Goal: Information Seeking & Learning: Learn about a topic

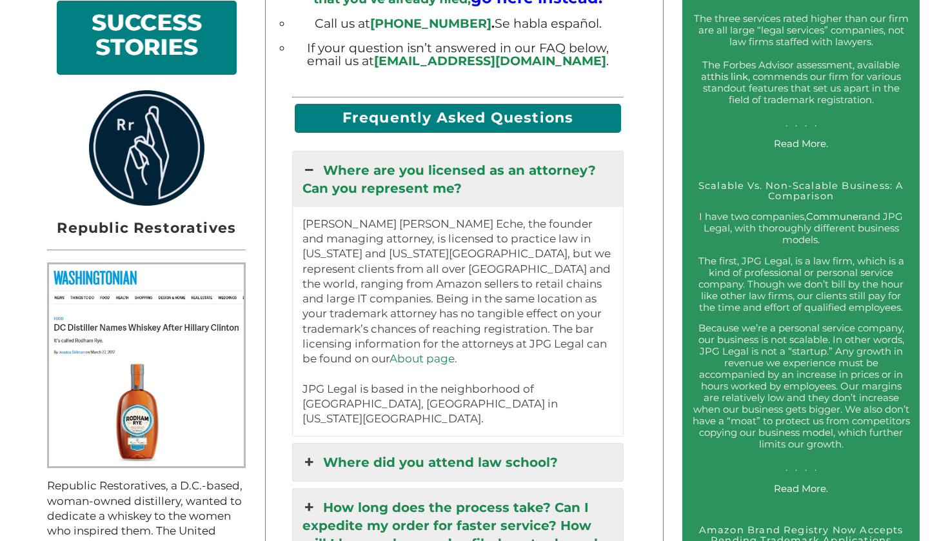
scroll to position [1133, 0]
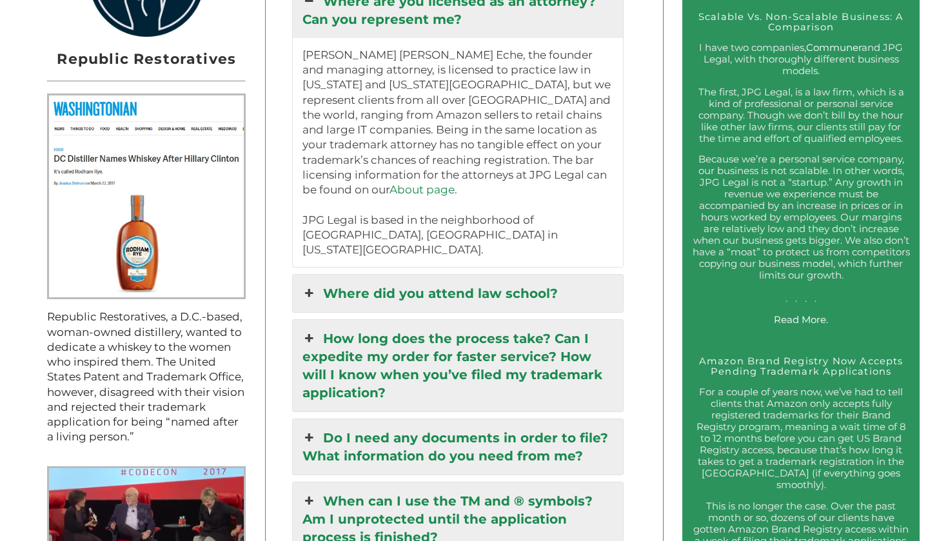
scroll to position [1245, 0]
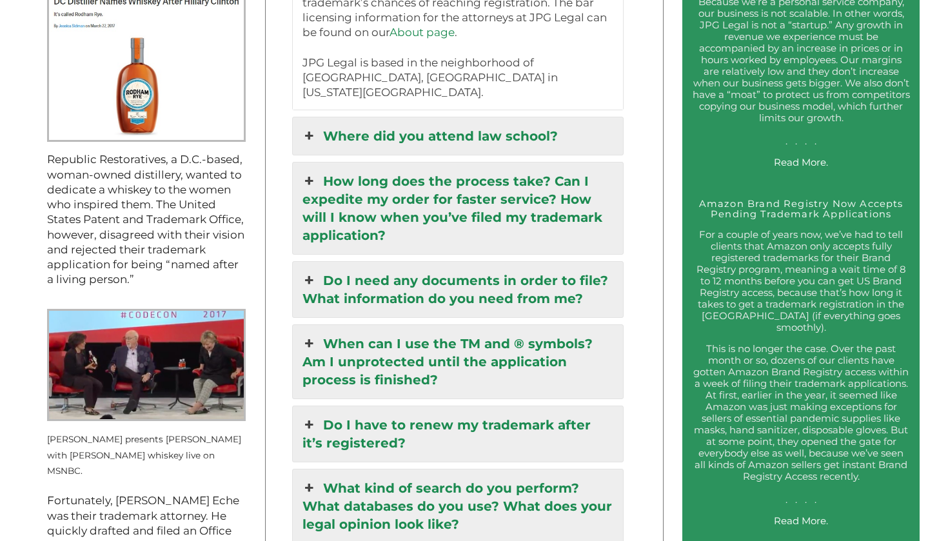
click at [564, 325] on link "When can I use the TM and ® symbols? Am I unprotected until the application pro…" at bounding box center [458, 361] width 331 height 73
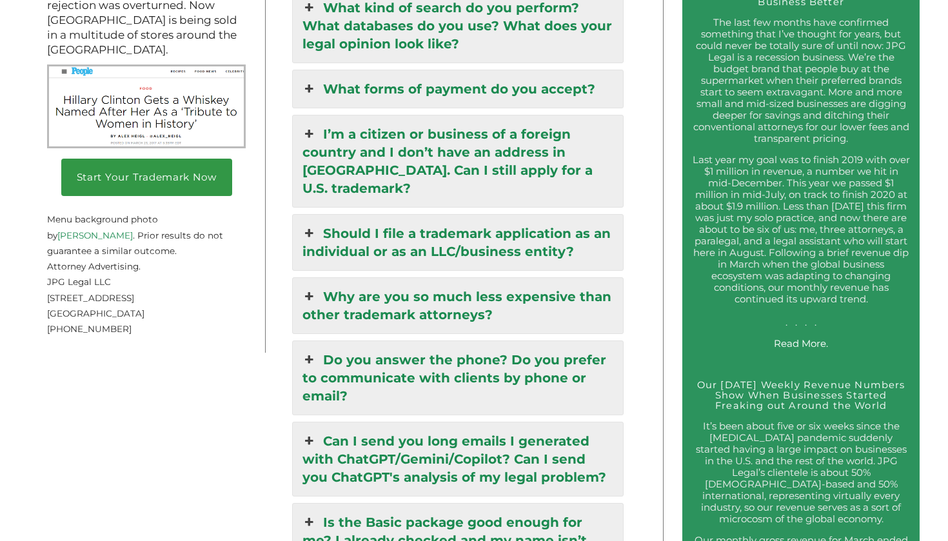
scroll to position [1967, 0]
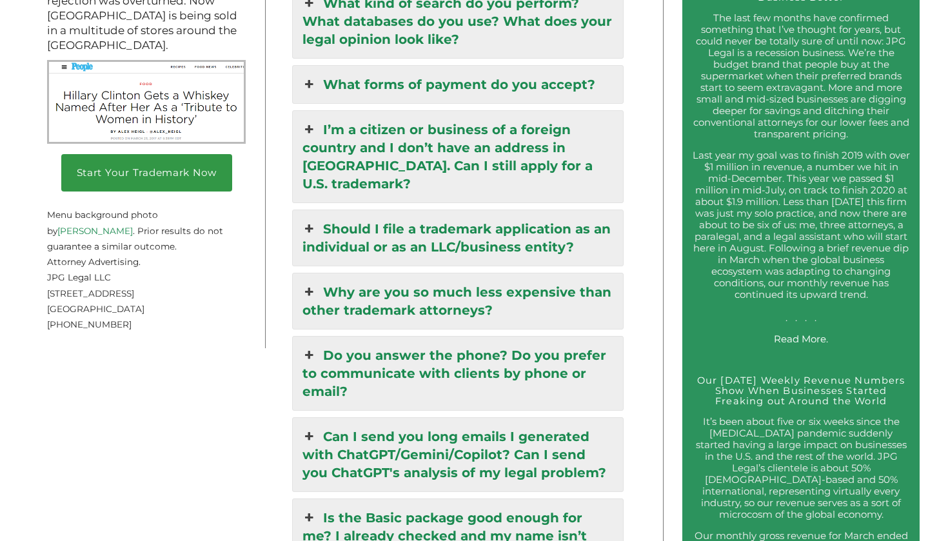
click at [560, 135] on link "I’m a citizen or business of a foreign country and I don’t have an address in […" at bounding box center [458, 157] width 331 height 92
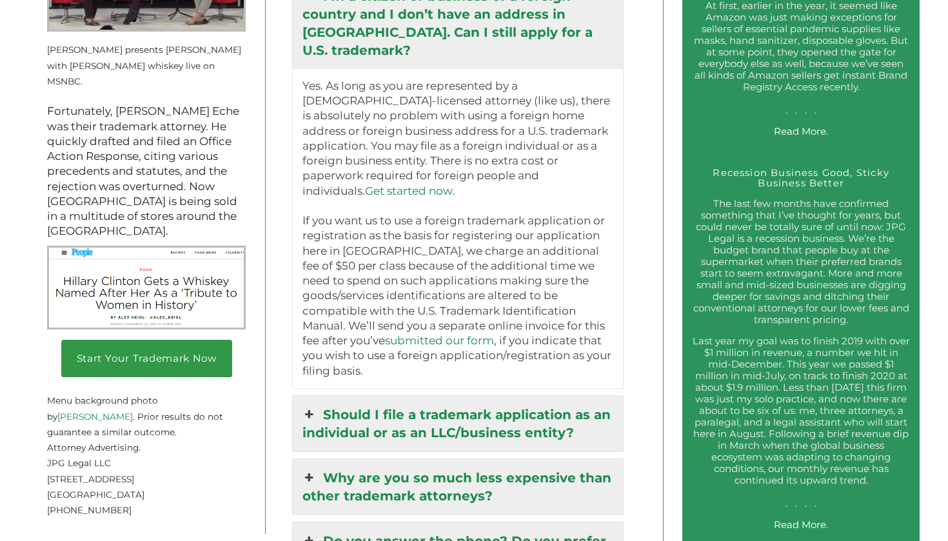
scroll to position [1778, 0]
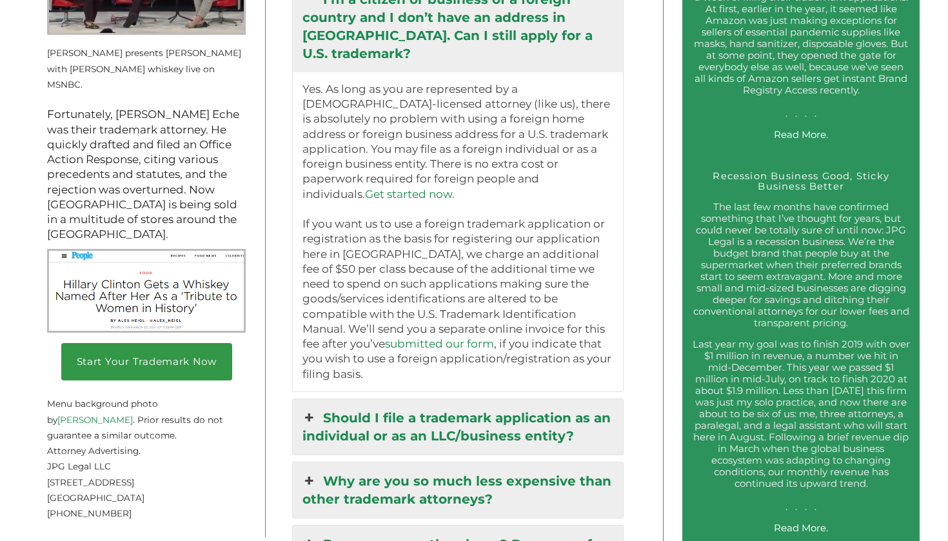
click at [645, 131] on div "Trademark Registration, Enforcement, and Renewal File a Trademark Application T…" at bounding box center [474, 392] width 948 height 4341
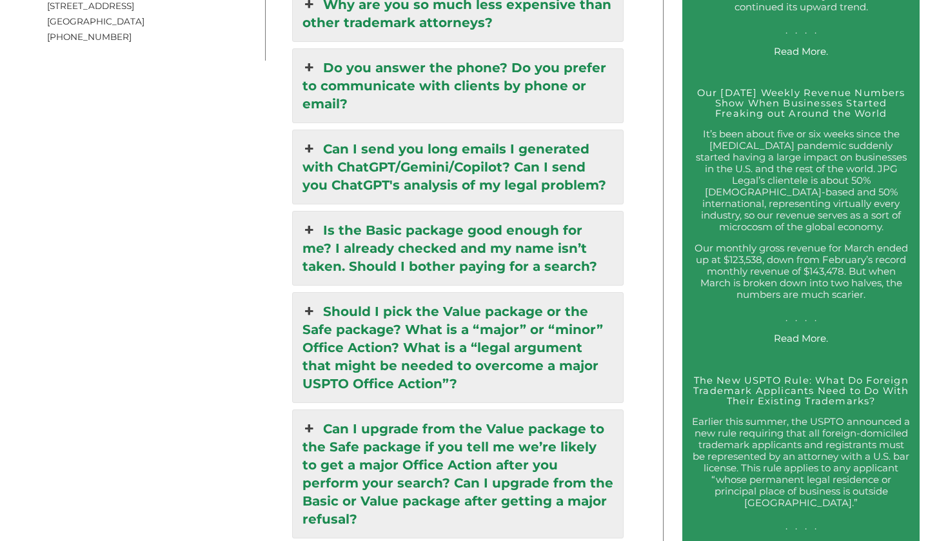
scroll to position [2293, 0]
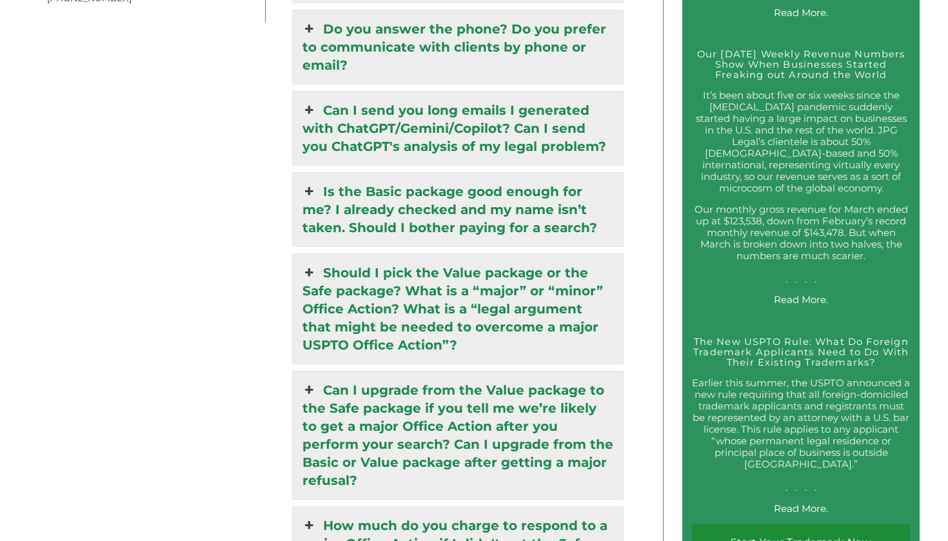
click at [503, 92] on link "Can I send you long emails I generated with ChatGPT/Gemini/Copilot? Can I send …" at bounding box center [458, 128] width 331 height 73
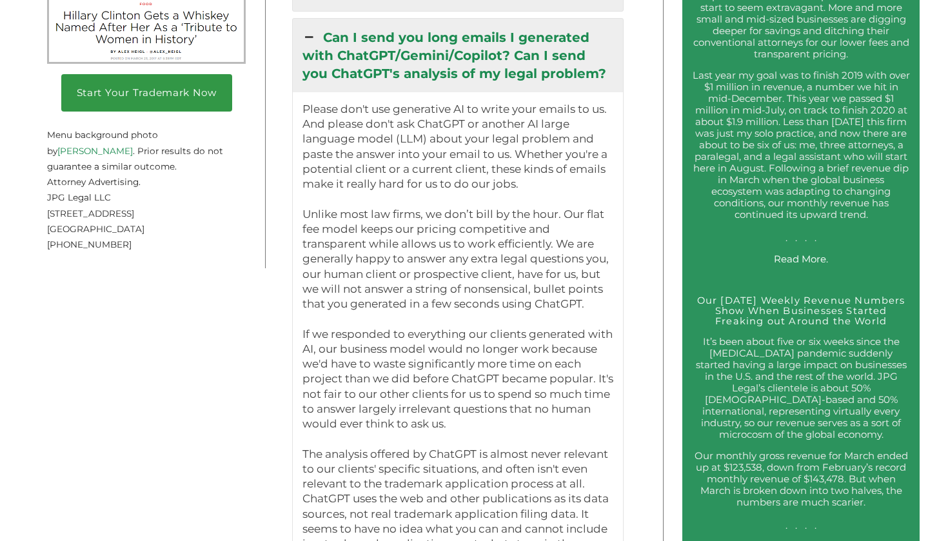
scroll to position [2032, 0]
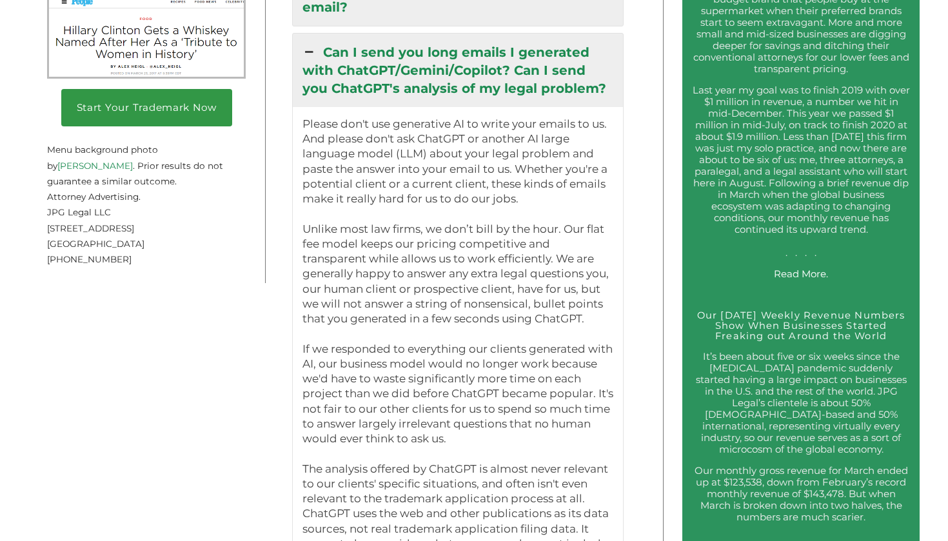
click at [639, 129] on div "Trademark Registration, Enforcement, and Renewal File a Trademark Application T…" at bounding box center [474, 325] width 948 height 4715
click at [635, 128] on div "Trademark Registration, Enforcement, and Renewal File a Trademark Application T…" at bounding box center [474, 325] width 948 height 4715
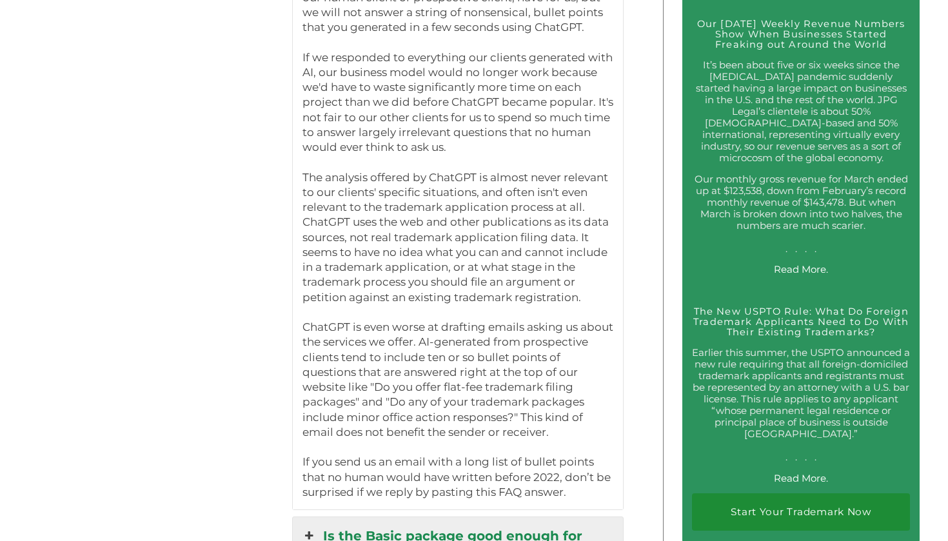
scroll to position [2337, 0]
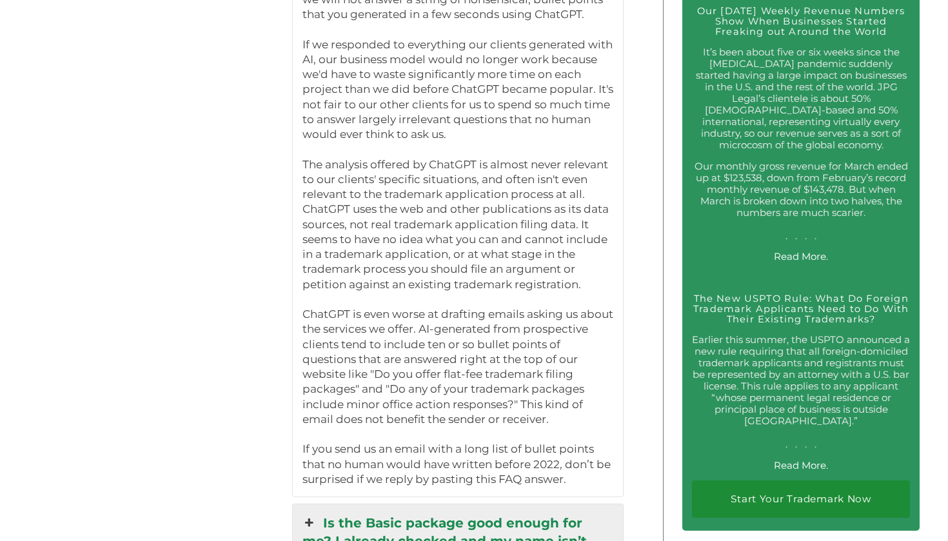
click at [633, 111] on div "Start Your Trademark Now Over 5,000 U.S. Trademarks Registered. JPG Legal is a …" at bounding box center [331, 263] width 607 height 4013
click at [636, 126] on div "Trademark Registration, Enforcement, and Renewal File a Trademark Application T…" at bounding box center [474, 20] width 948 height 4715
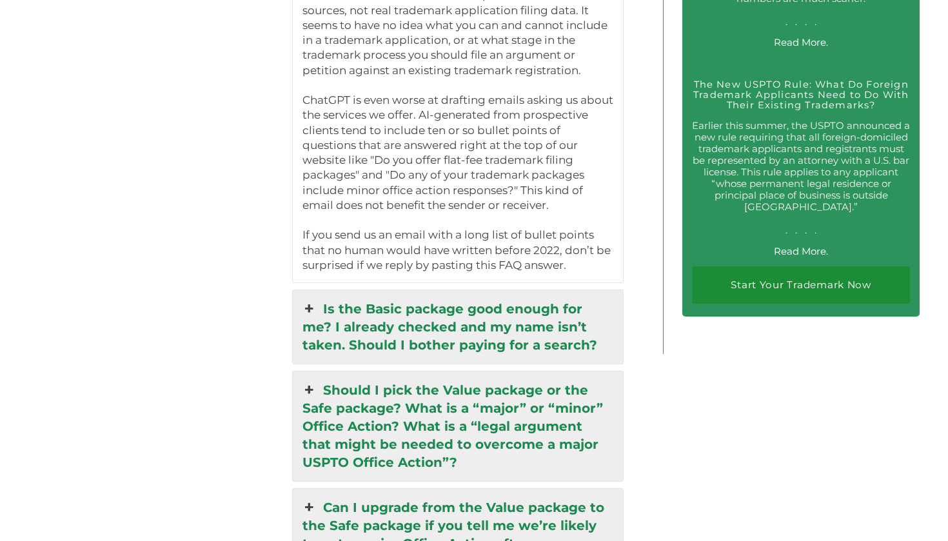
scroll to position [2564, 0]
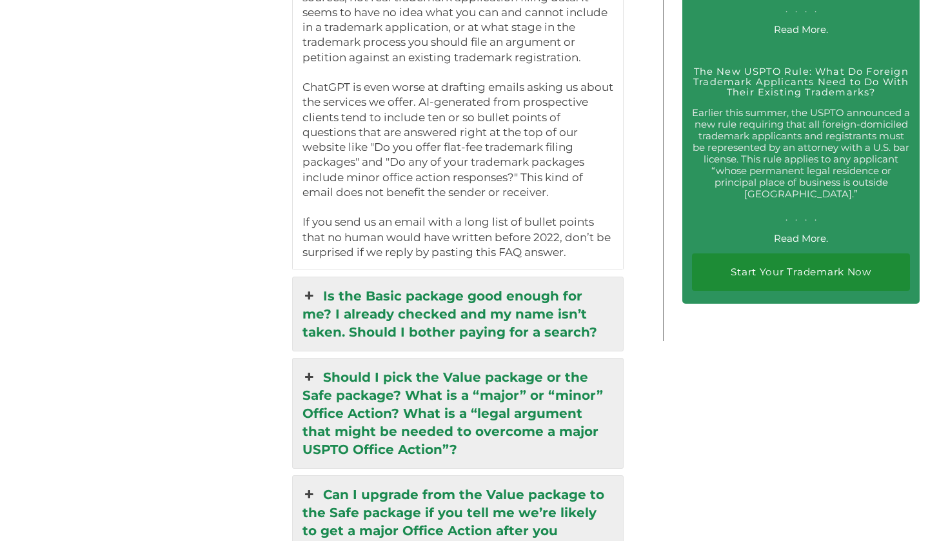
click at [563, 277] on link "Is the Basic package good enough for me? I already checked and my name isn’t ta…" at bounding box center [458, 313] width 331 height 73
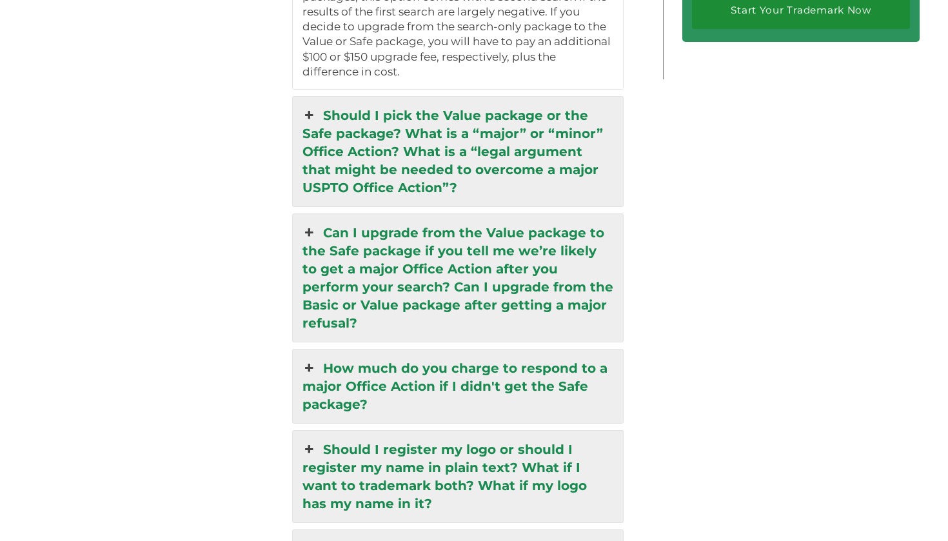
scroll to position [2824, 1]
click at [564, 266] on link "Can I upgrade from the Value package to the Safe package if you tell me we’re l…" at bounding box center [458, 279] width 331 height 128
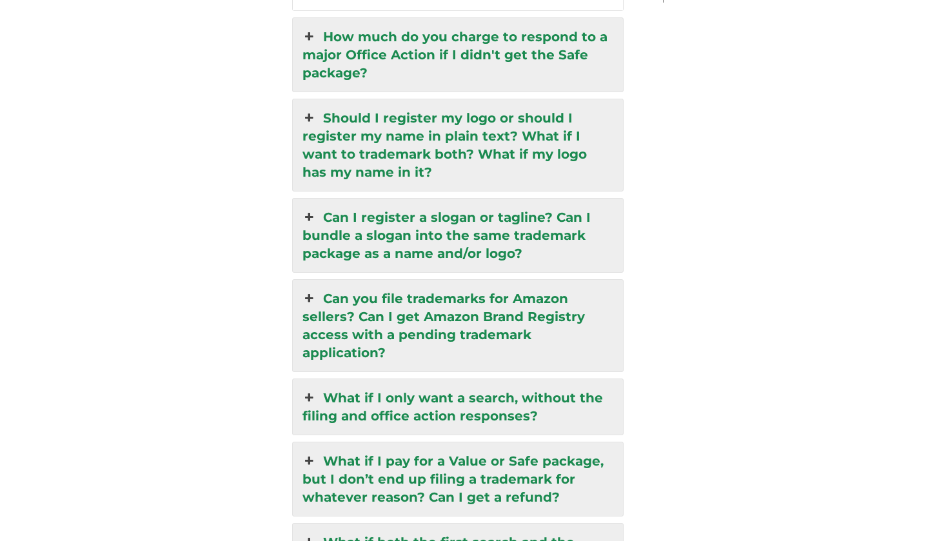
click at [552, 209] on link "Can I register a slogan or tagline? Can I bundle a slogan into the same tradema…" at bounding box center [458, 235] width 331 height 73
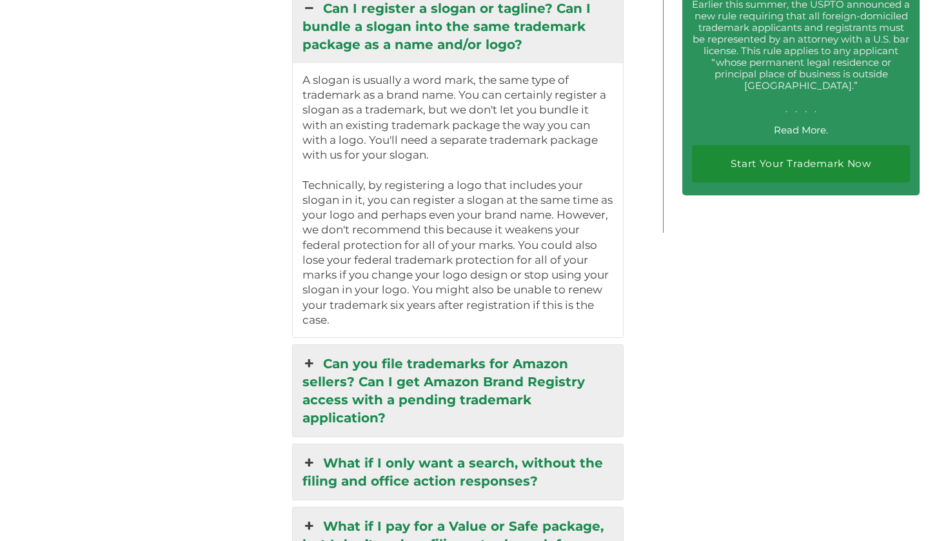
scroll to position [2673, 0]
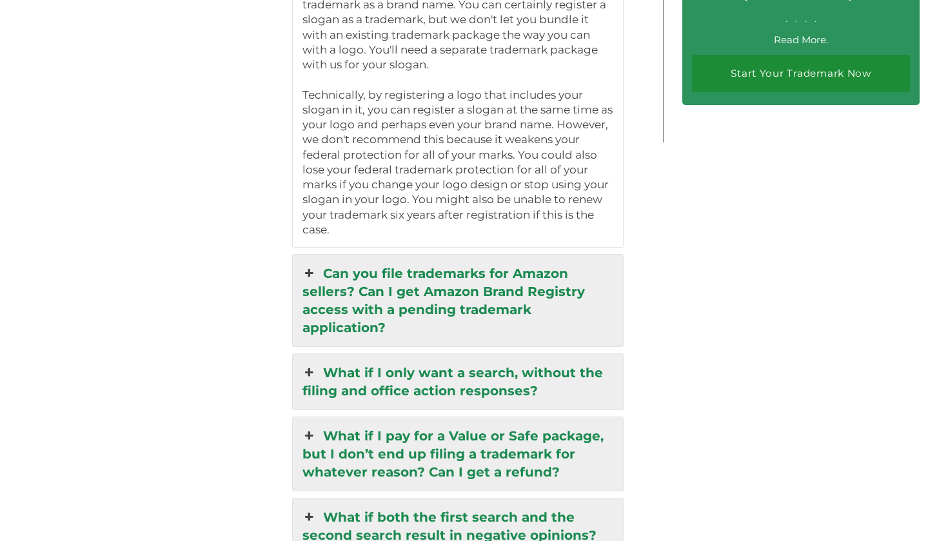
scroll to position [2764, 0]
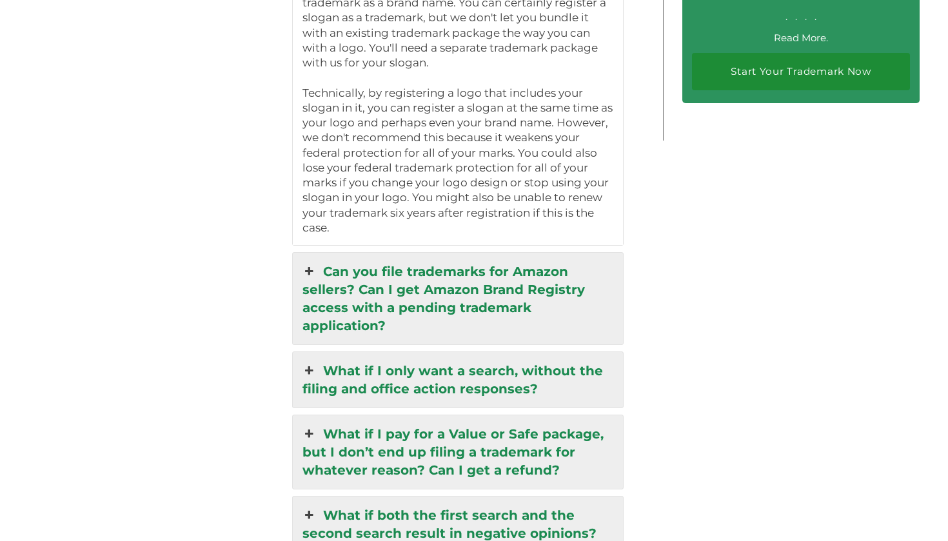
click at [496, 253] on link "Can you file trademarks for Amazon sellers? Can I get Amazon Brand Registry acc…" at bounding box center [458, 299] width 331 height 92
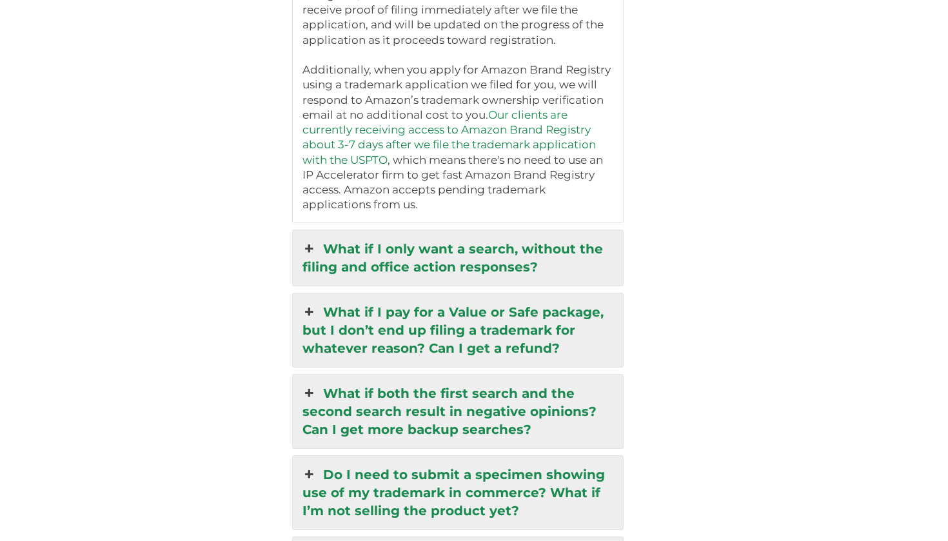
click at [565, 240] on link "What if I only want a search, without the filing and office action responses?" at bounding box center [458, 257] width 331 height 55
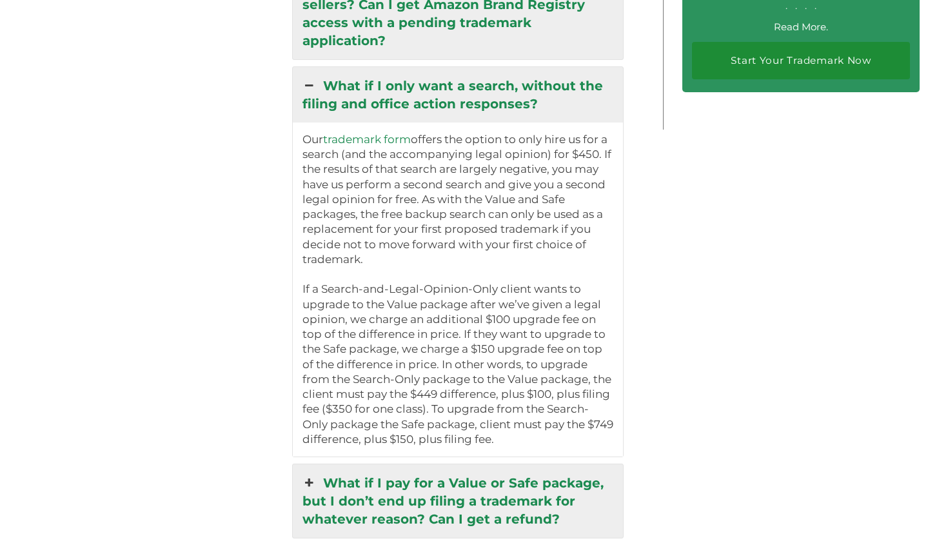
scroll to position [2776, 0]
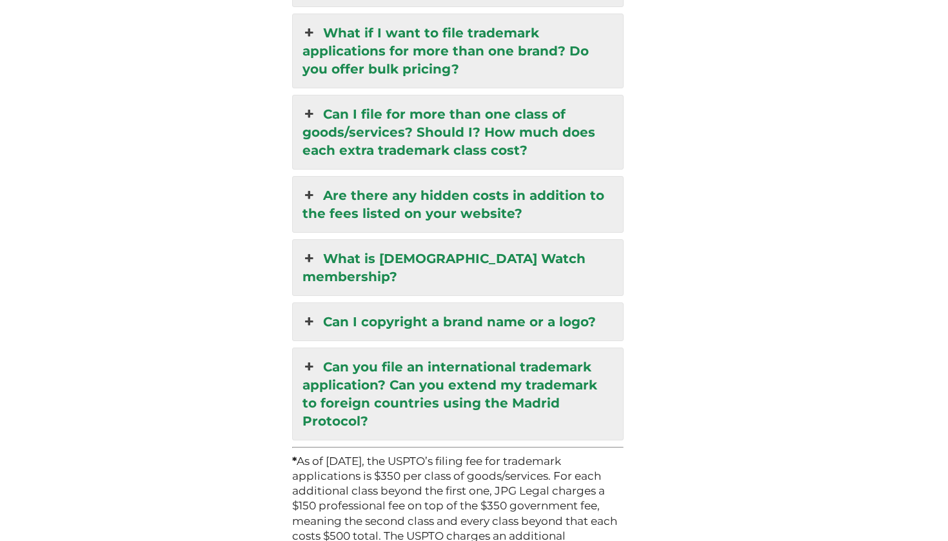
scroll to position [3472, 0]
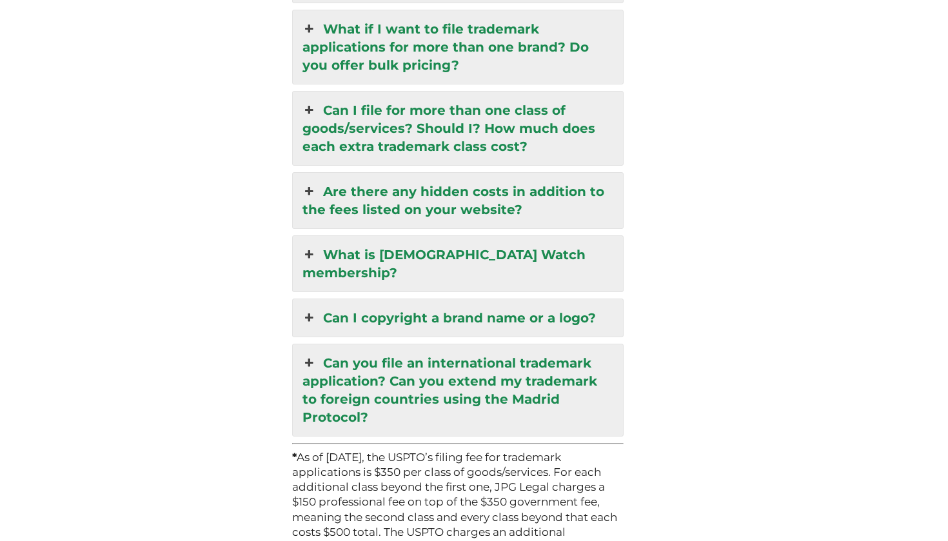
click at [541, 236] on link "What is [DEMOGRAPHIC_DATA] Watch membership?" at bounding box center [458, 263] width 331 height 55
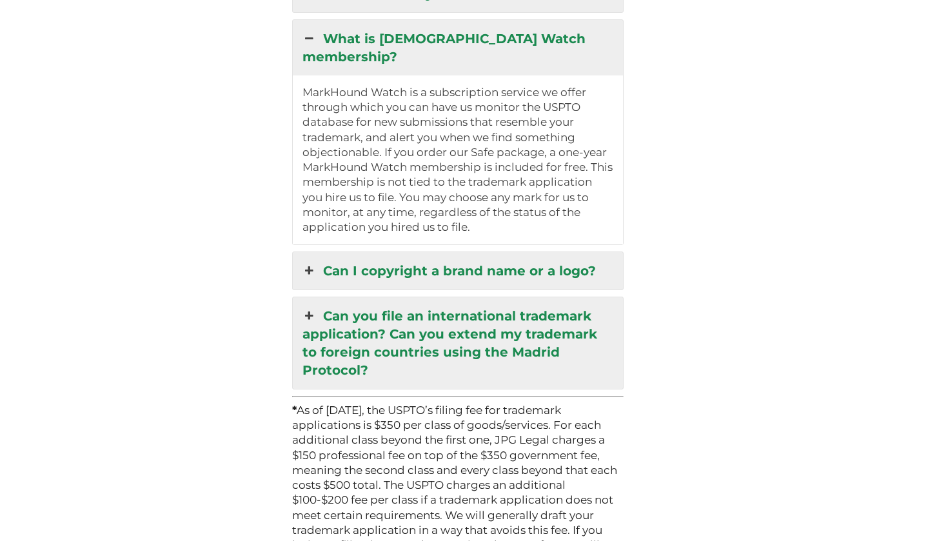
scroll to position [3347, 0]
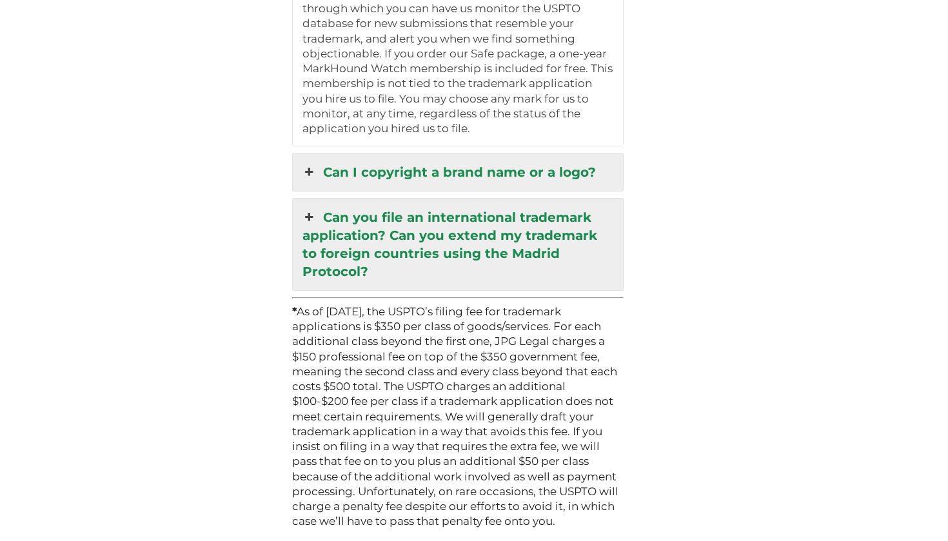
scroll to position [3453, 0]
click at [566, 199] on link "Can you file an international trademark application? Can you extend my trademar…" at bounding box center [458, 245] width 331 height 92
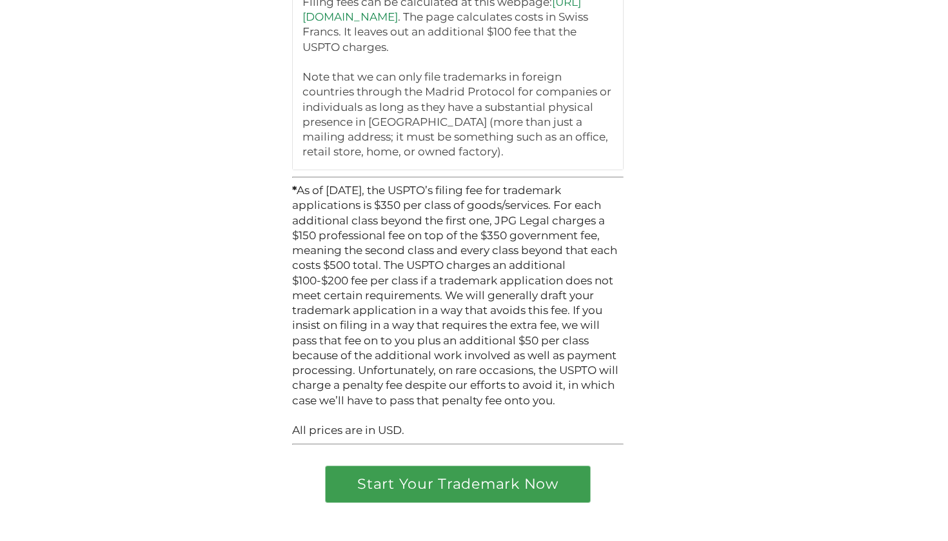
scroll to position [3708, 0]
